Goal: Check status: Check status

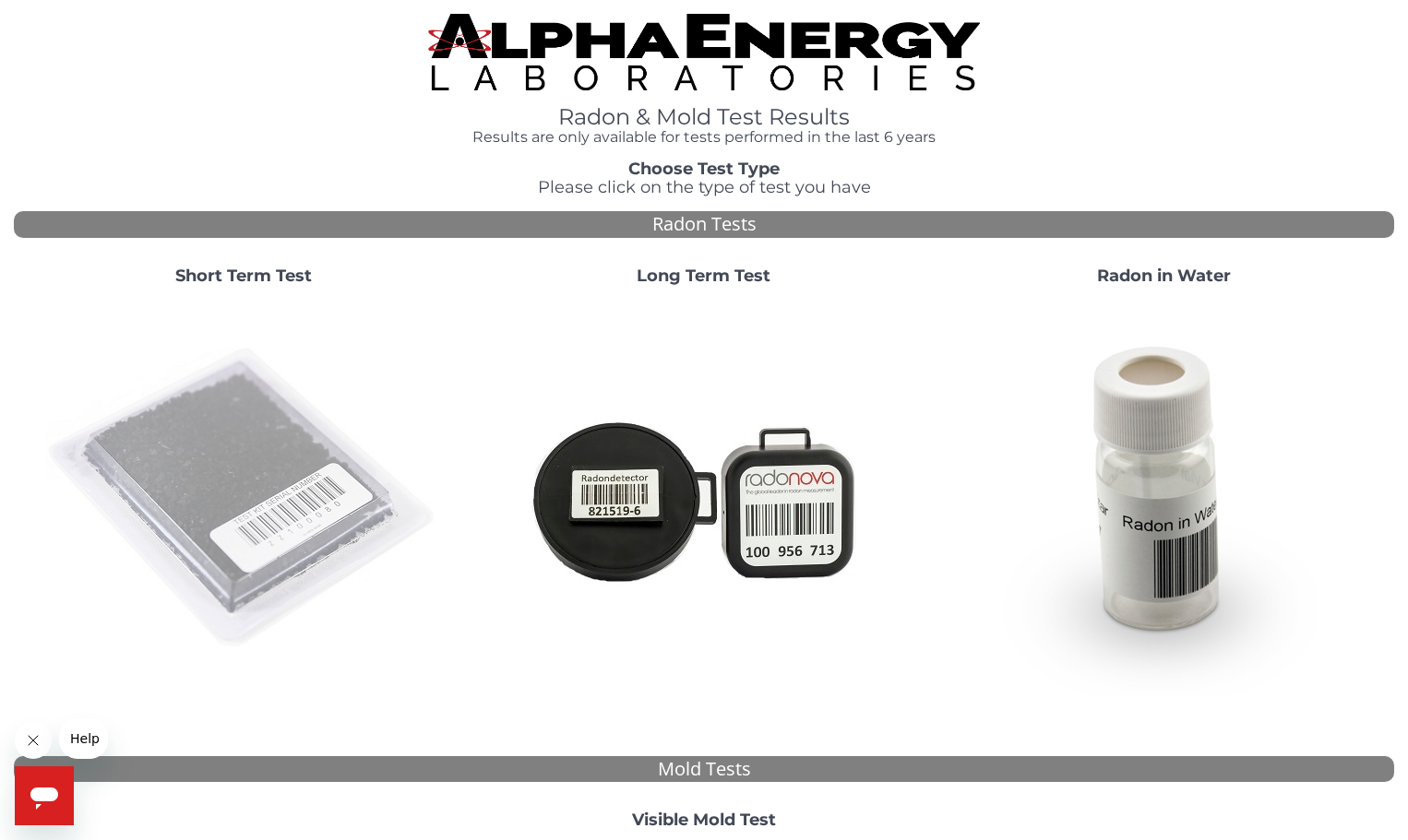
click at [297, 468] on img at bounding box center [243, 499] width 397 height 397
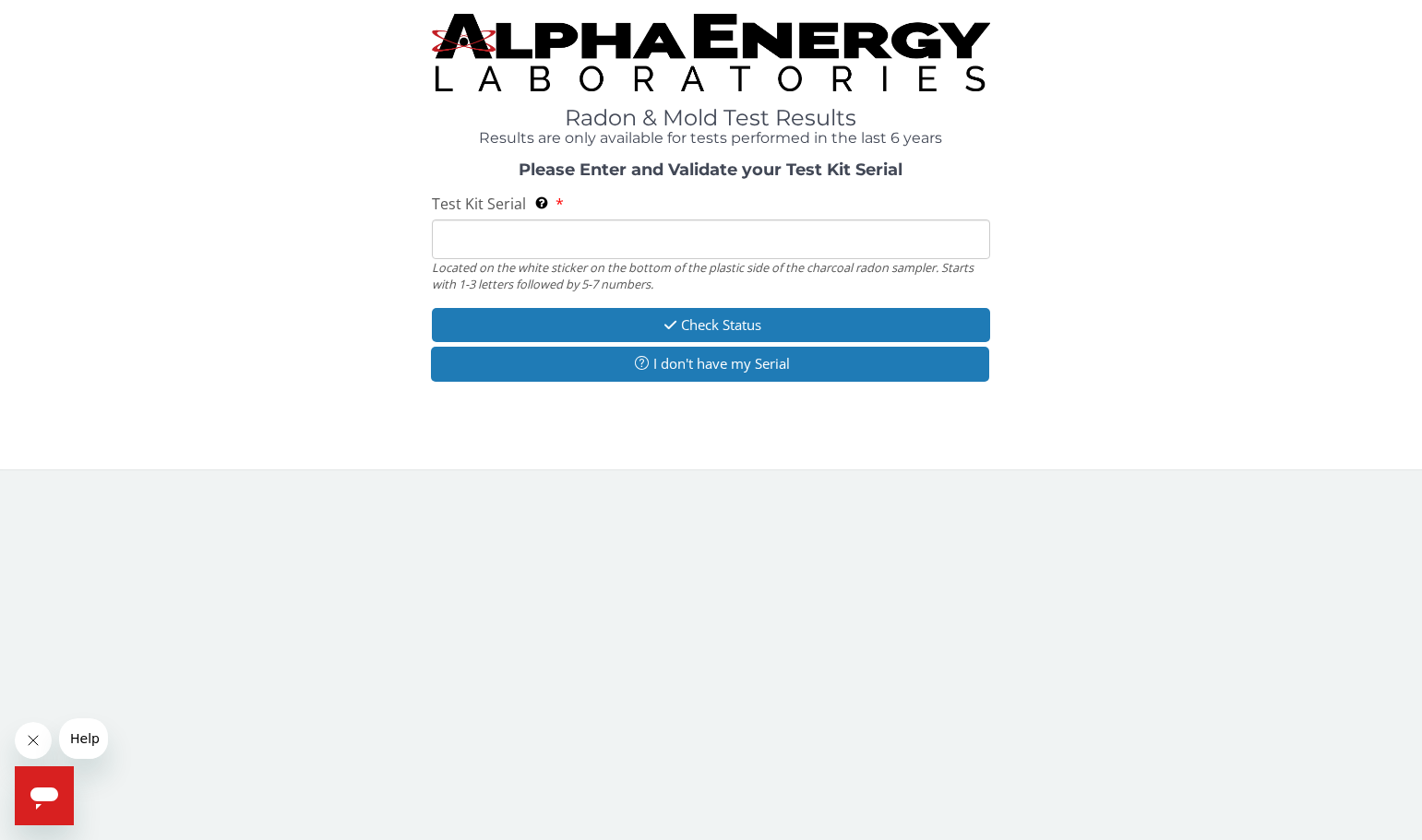
click at [613, 241] on input "Test Kit Serial Located on the white sticker on the bottom of the plastic side …" at bounding box center [711, 239] width 557 height 39
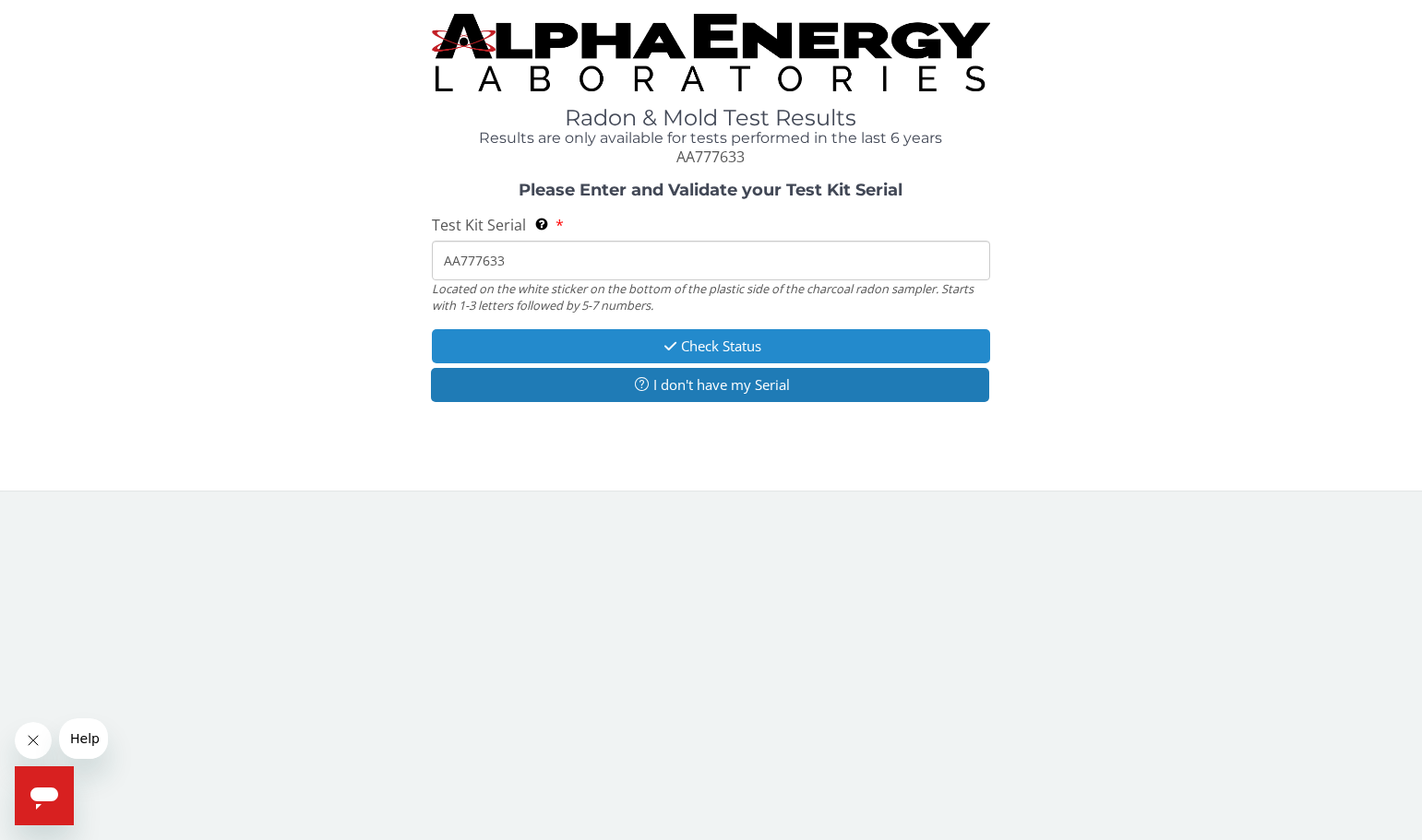
type input "AA777633"
click at [672, 350] on icon "button" at bounding box center [670, 346] width 22 height 14
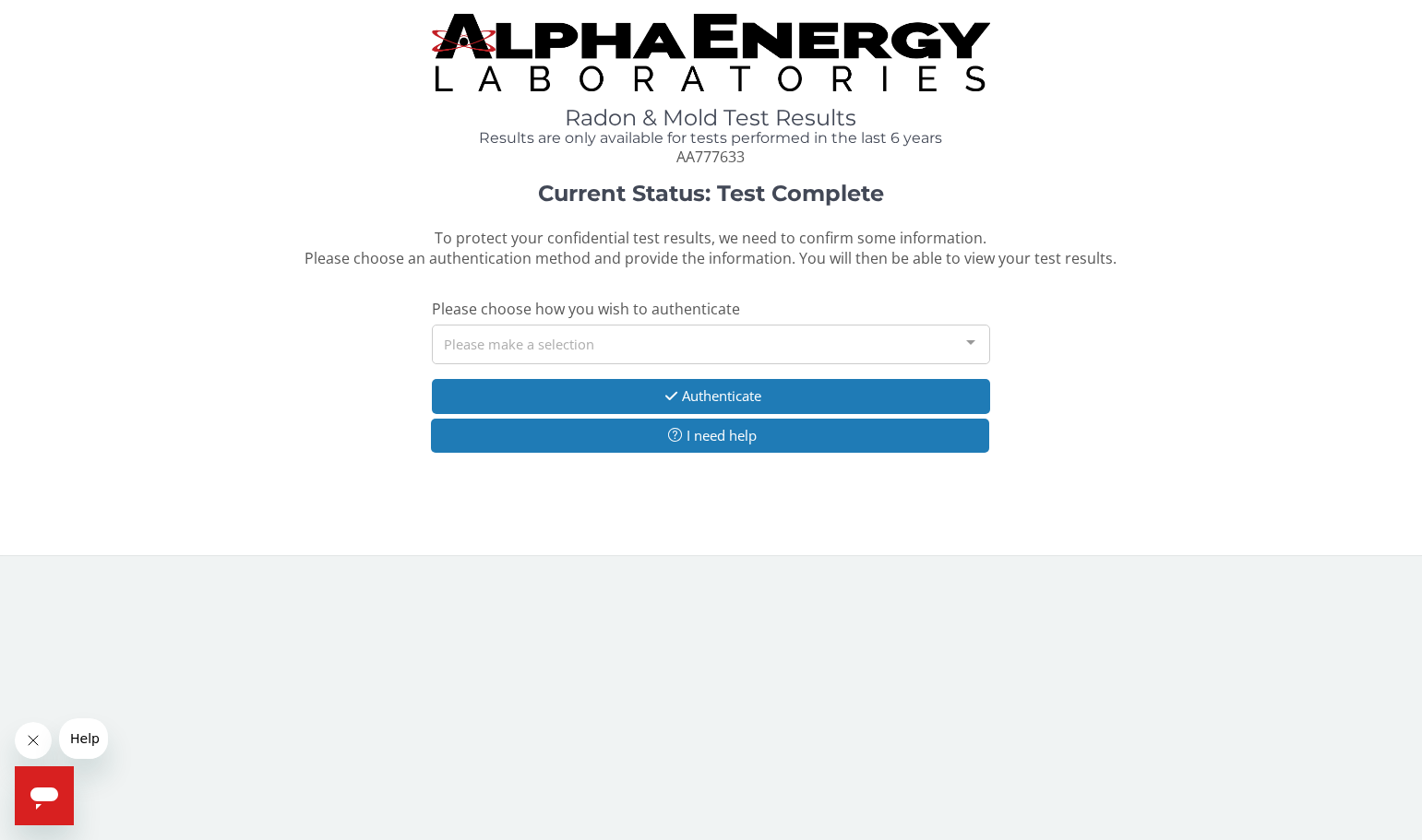
click at [672, 345] on div "Please make a selection" at bounding box center [711, 345] width 557 height 39
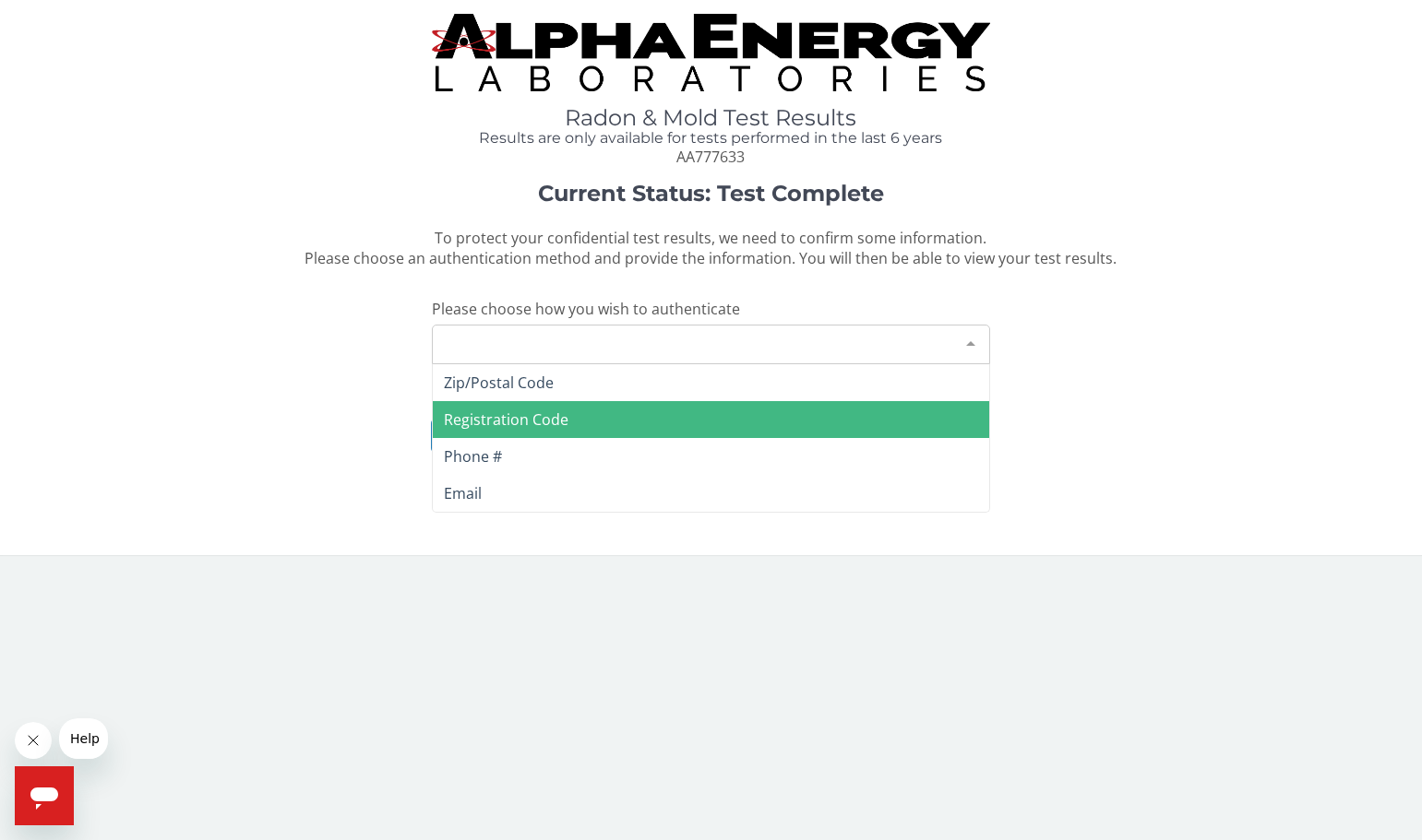
click at [477, 427] on span "Registration Code" at bounding box center [506, 420] width 124 height 21
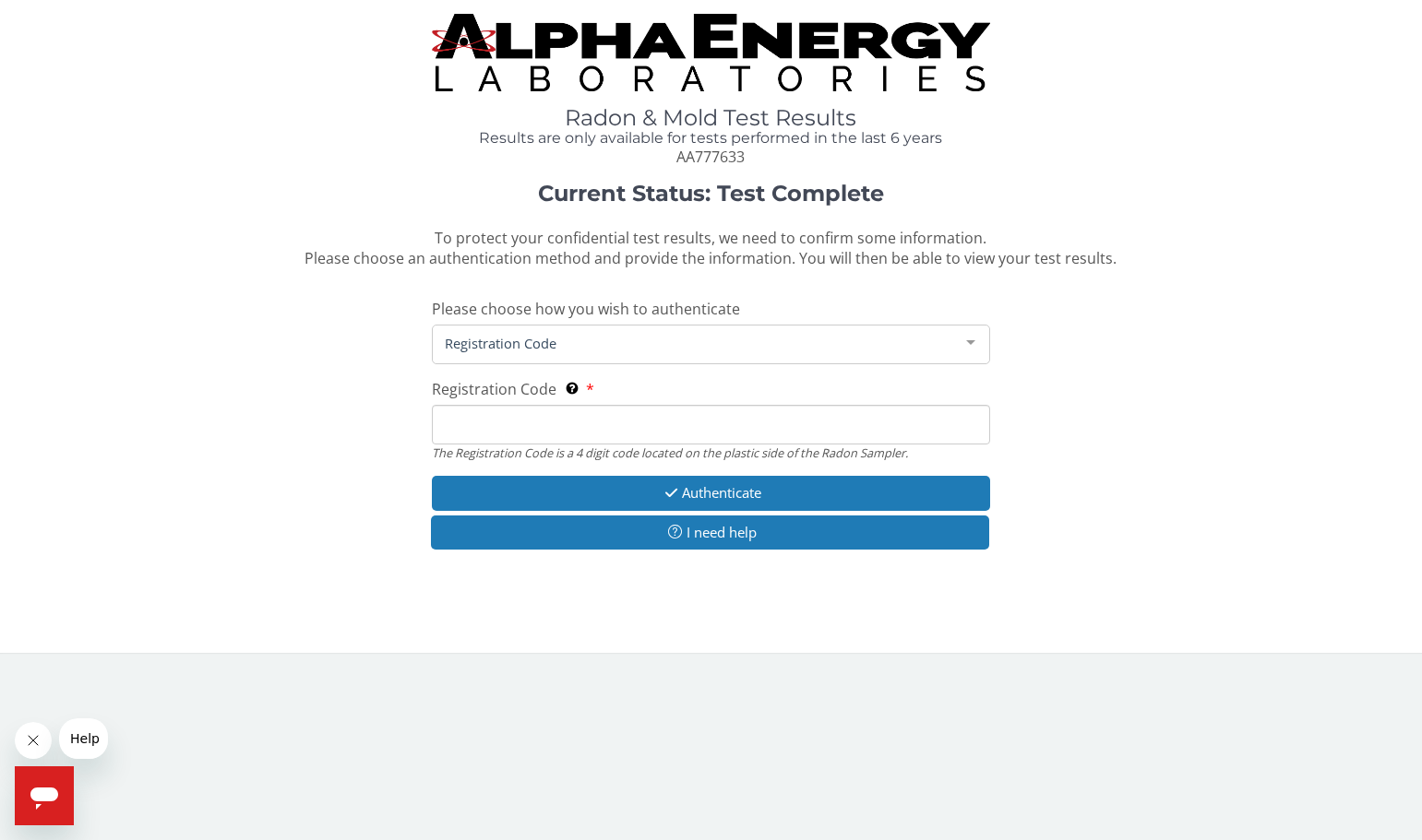
click at [538, 421] on input "Registration Code The Registration Code is a 4 digit code located on the plasti…" at bounding box center [711, 424] width 557 height 39
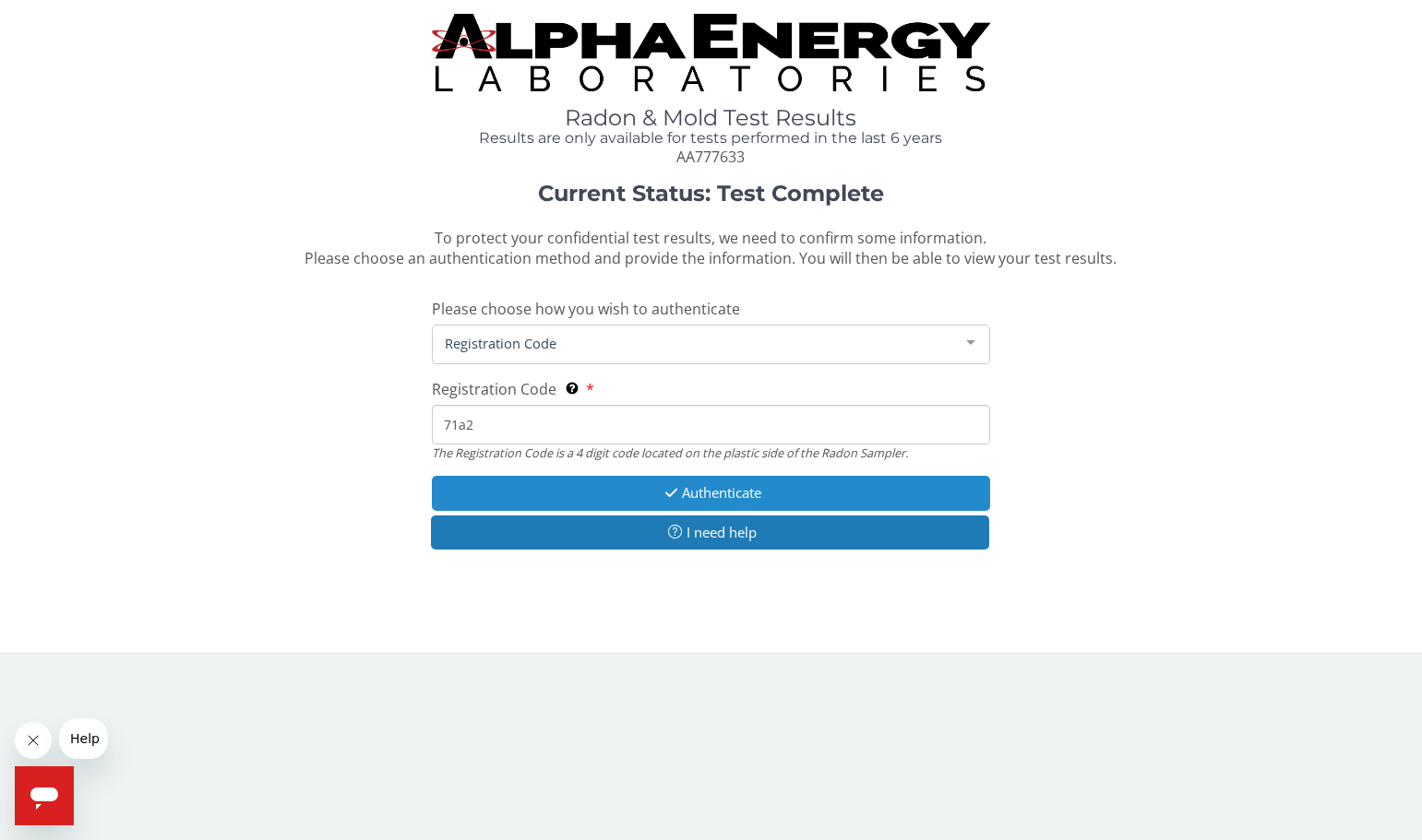
type input "71a2"
click at [695, 490] on button "Authenticate" at bounding box center [711, 492] width 557 height 35
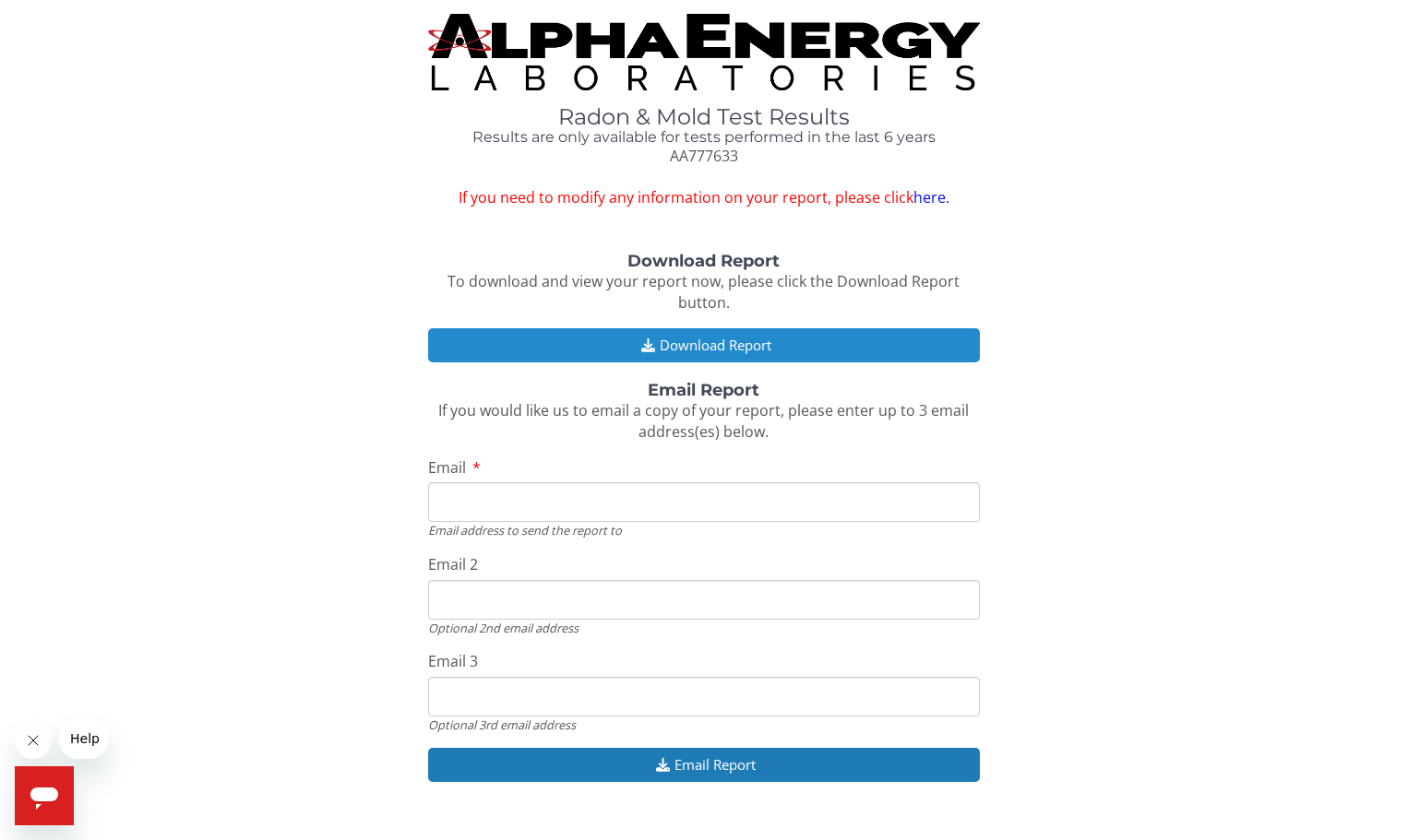
click at [727, 340] on button "Download Report" at bounding box center [704, 345] width 551 height 35
